Goal: Information Seeking & Learning: Find specific fact

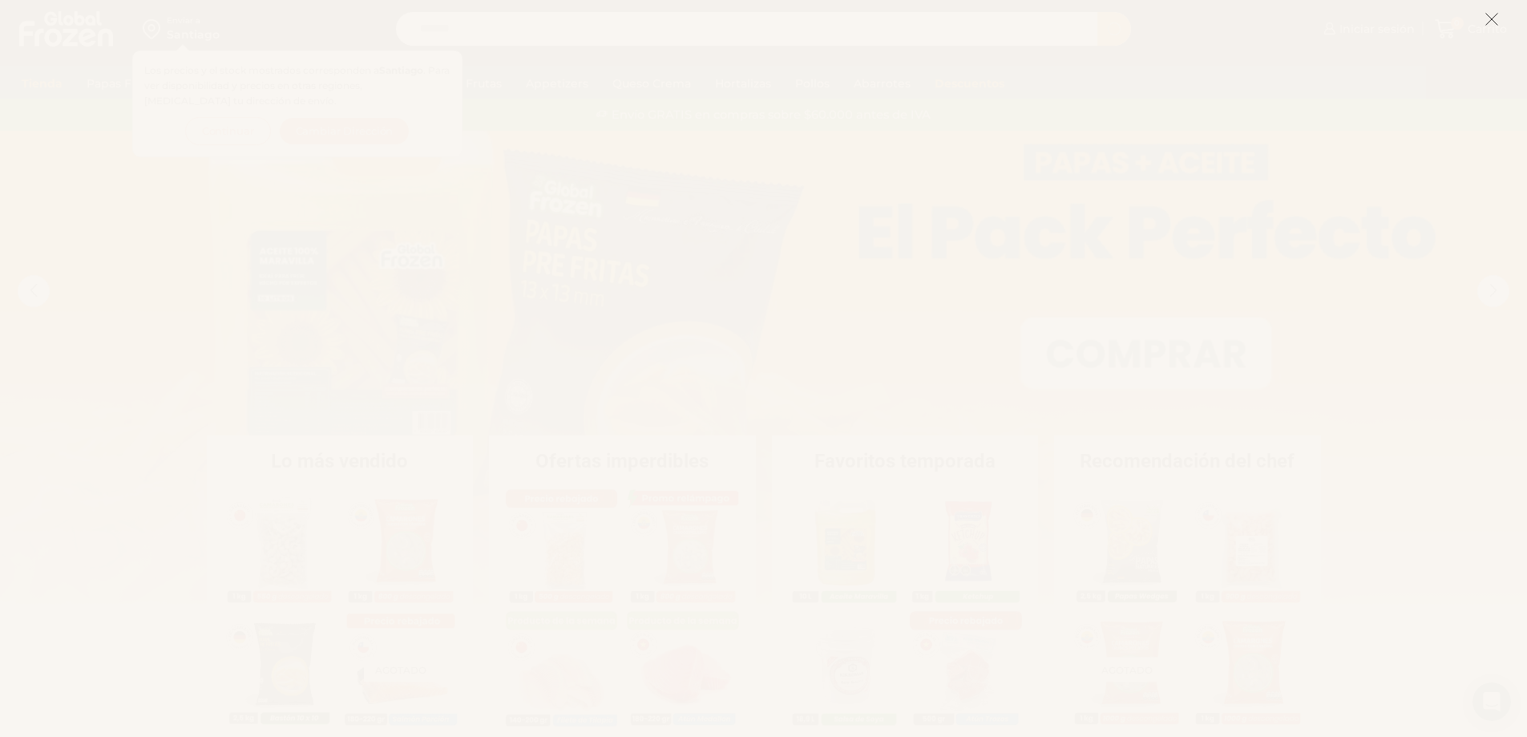
type input "*******"
click at [1097, 12] on button "Search" at bounding box center [1114, 29] width 34 height 34
click at [1486, 21] on icon at bounding box center [1492, 19] width 14 height 14
